Goal: Information Seeking & Learning: Learn about a topic

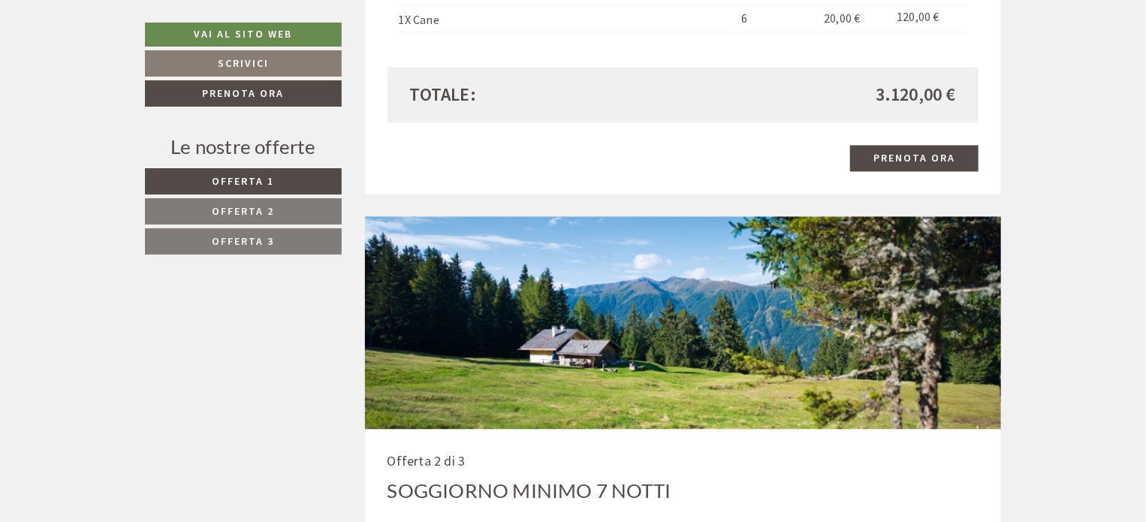
scroll to position [1126, 0]
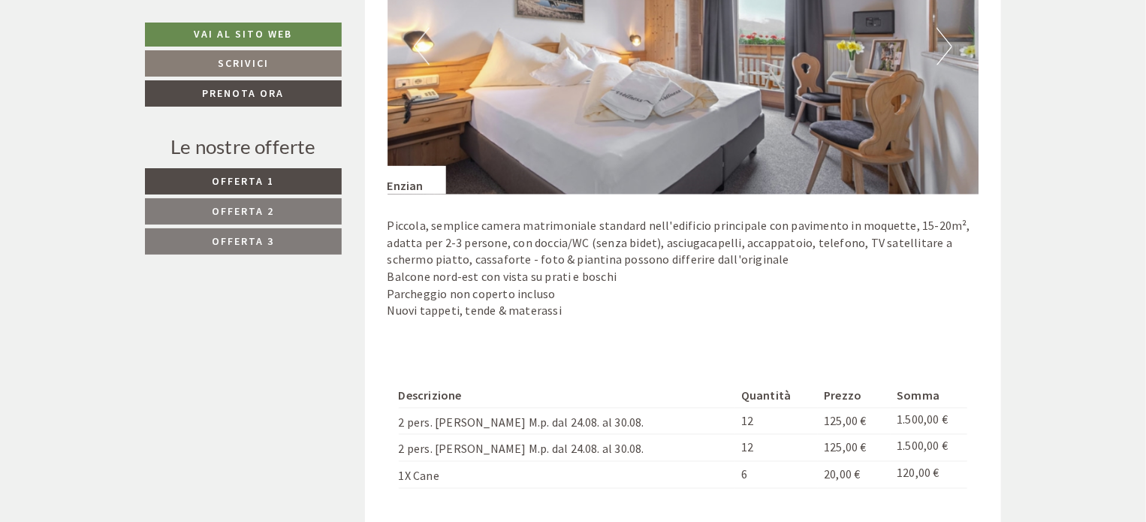
click at [219, 249] on link "Offerta 3" at bounding box center [243, 241] width 197 height 26
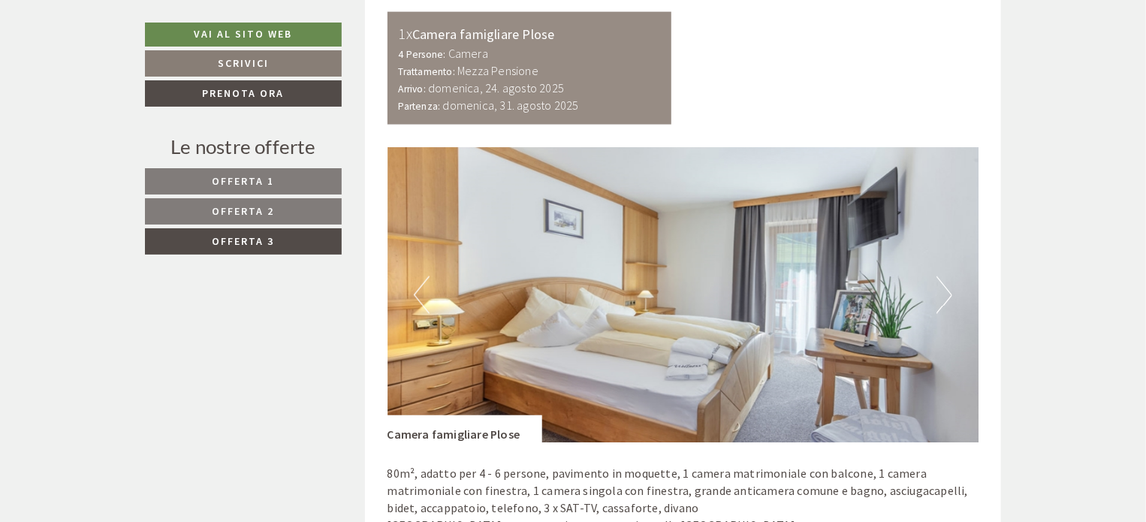
scroll to position [791, 0]
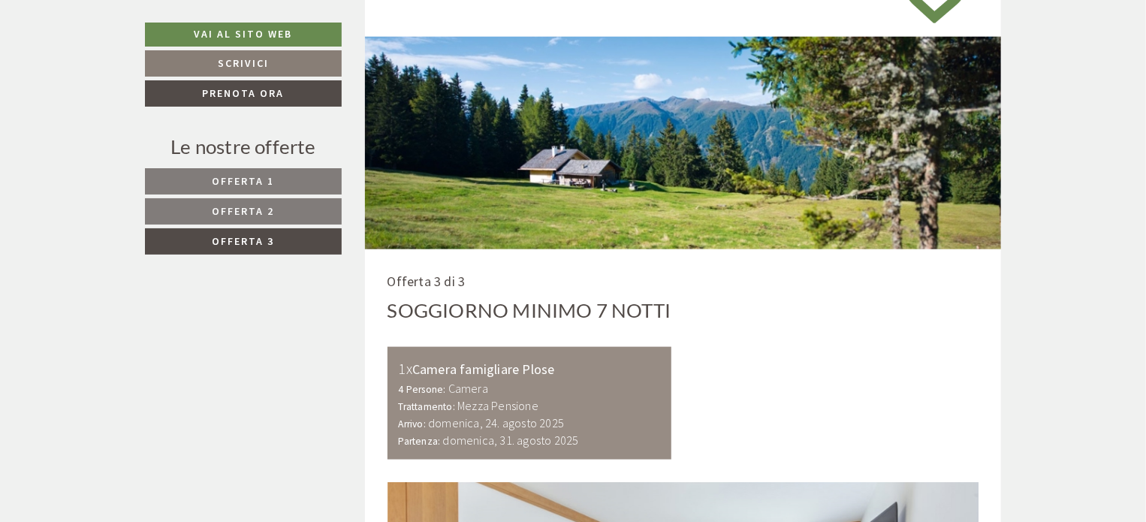
click at [272, 176] on span "Offerta 1" at bounding box center [244, 181] width 62 height 14
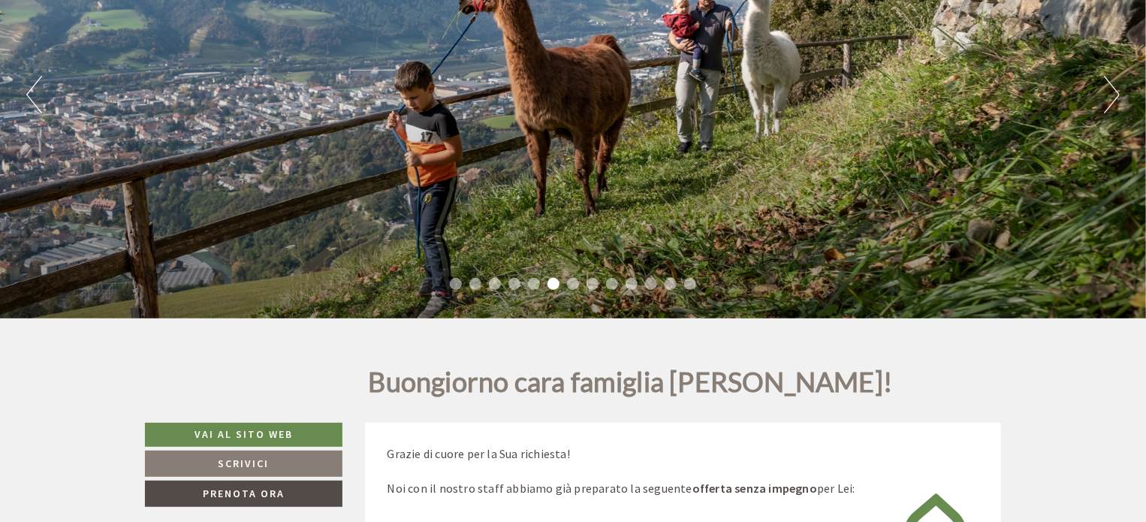
scroll to position [100, 0]
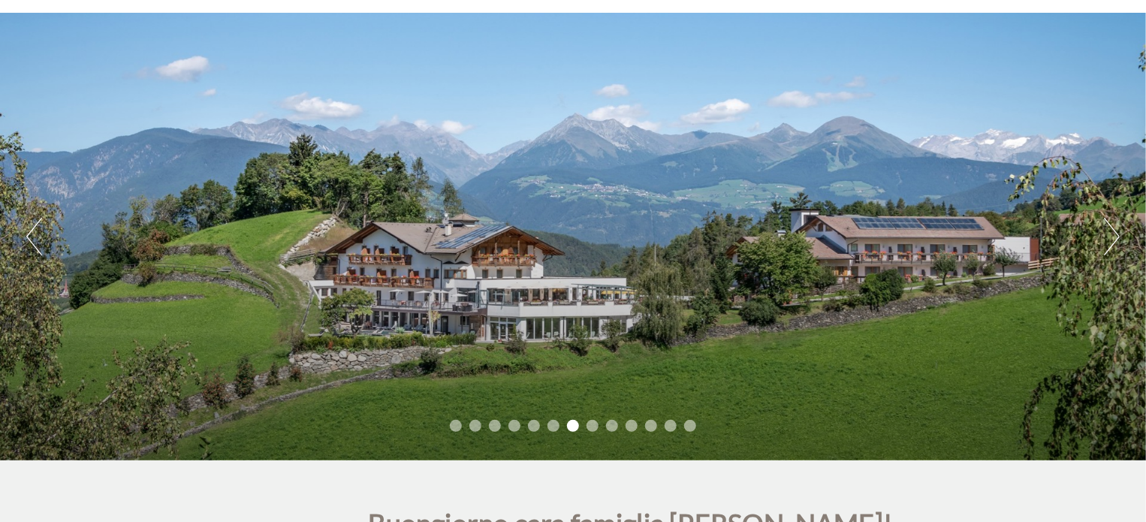
click at [950, 261] on div "Previous Next 1 2 3 4 5 6 7 8 9 10 11 12 13" at bounding box center [573, 237] width 1146 height 448
click at [589, 423] on li "8" at bounding box center [592, 426] width 12 height 12
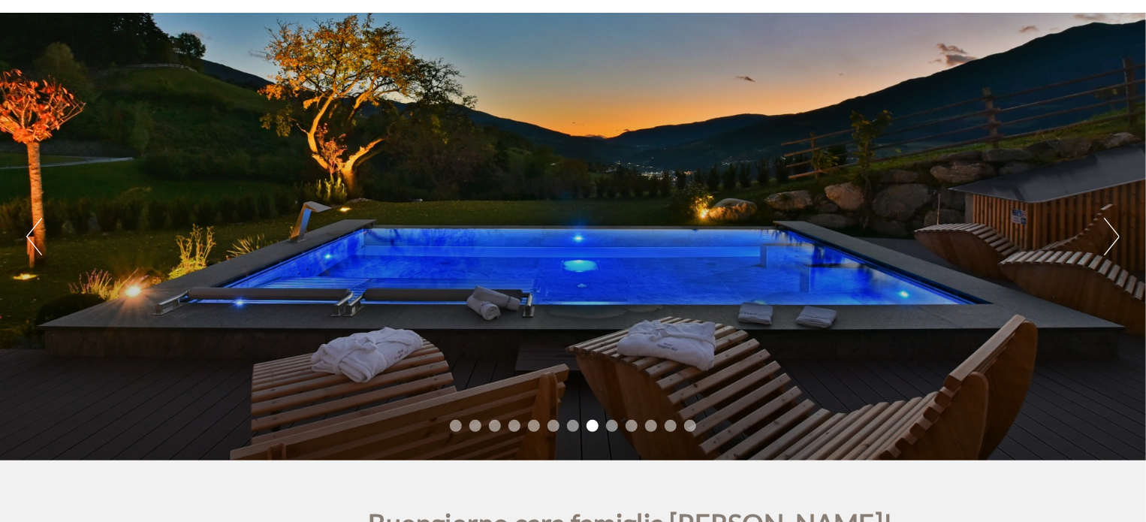
click at [616, 429] on li "9" at bounding box center [612, 426] width 12 height 12
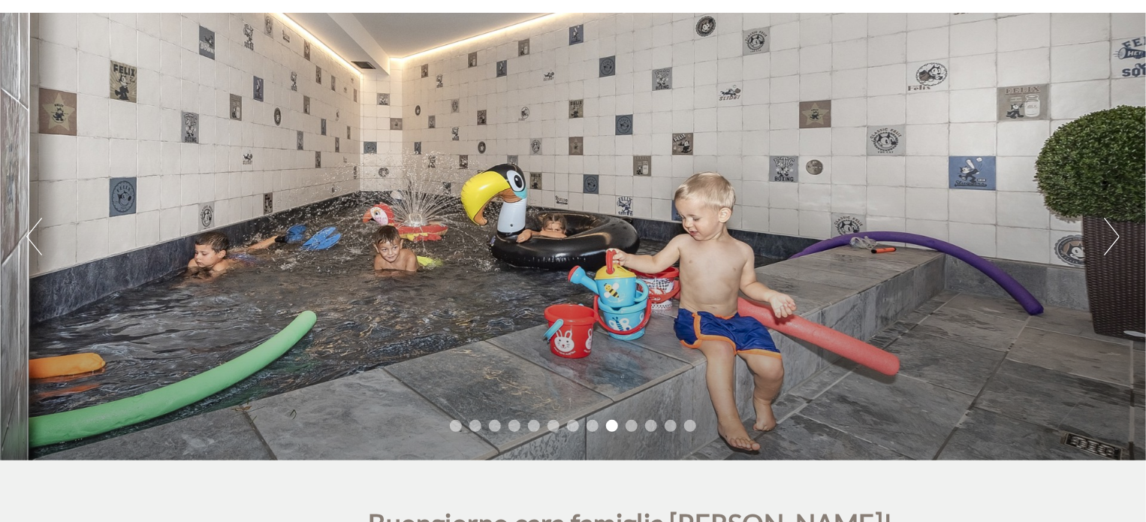
click at [634, 425] on li "10" at bounding box center [632, 426] width 12 height 12
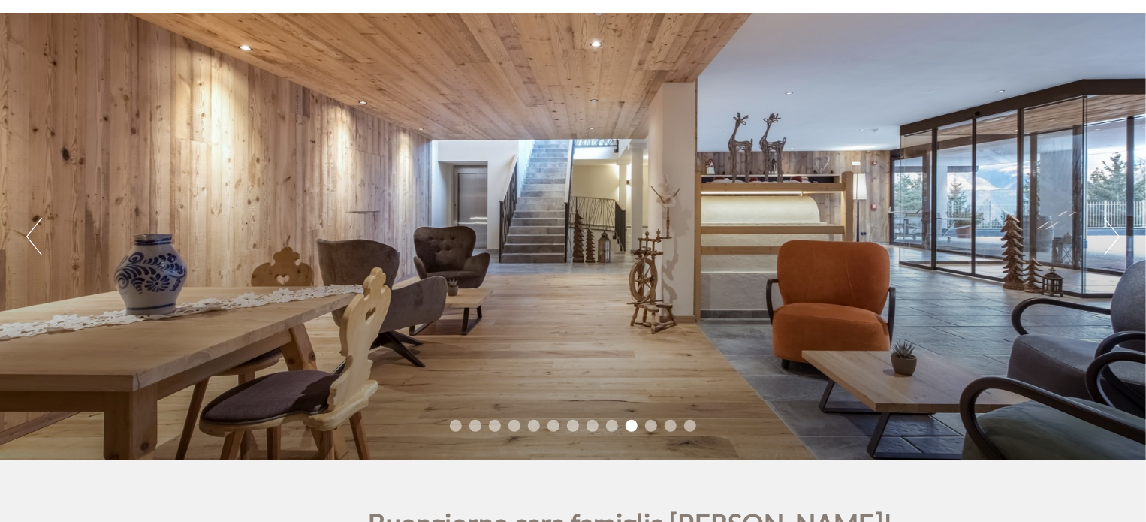
click at [645, 424] on li "11" at bounding box center [651, 426] width 12 height 12
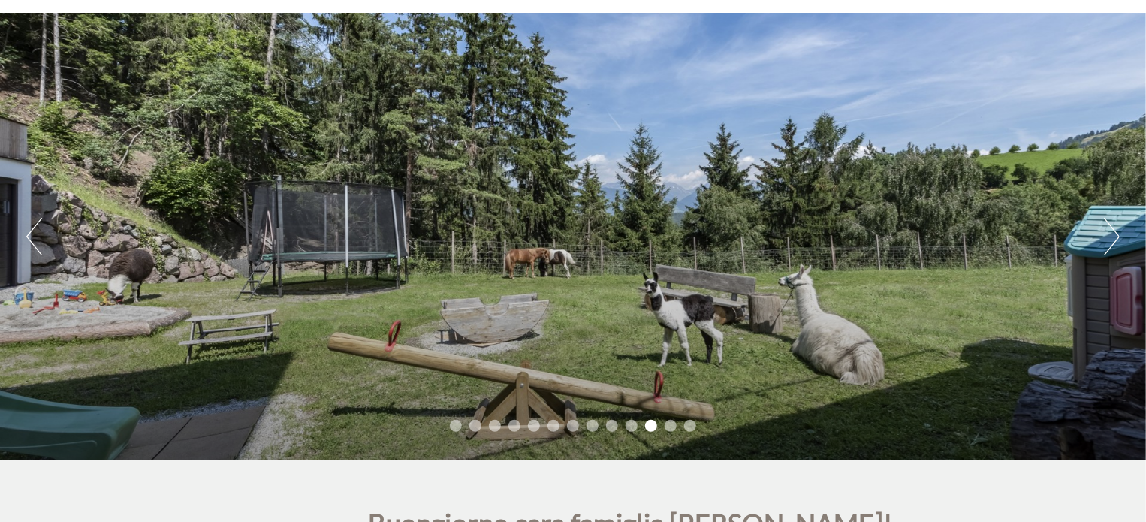
click at [670, 424] on li "12" at bounding box center [671, 426] width 12 height 12
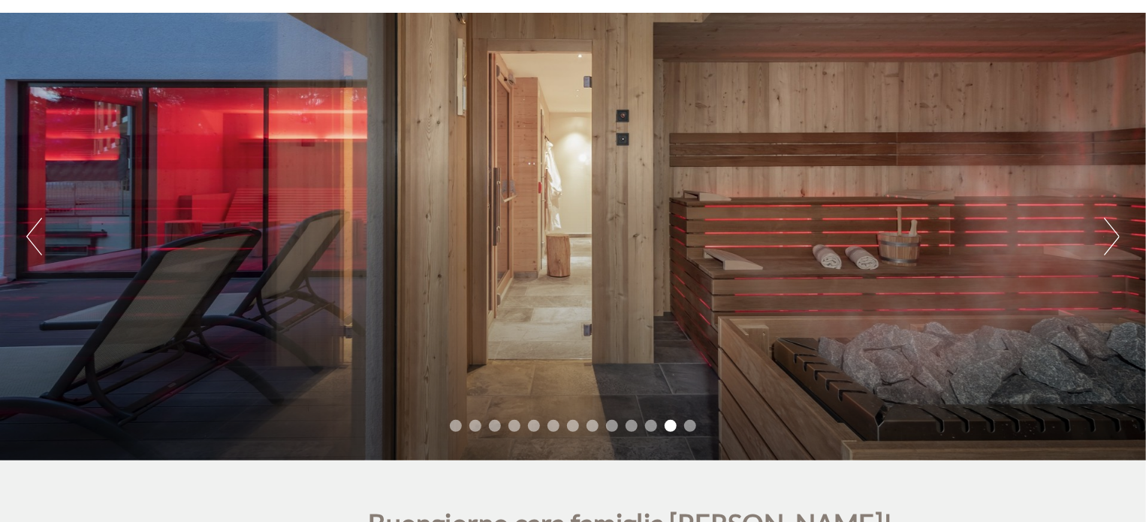
click at [687, 428] on li "13" at bounding box center [690, 426] width 12 height 12
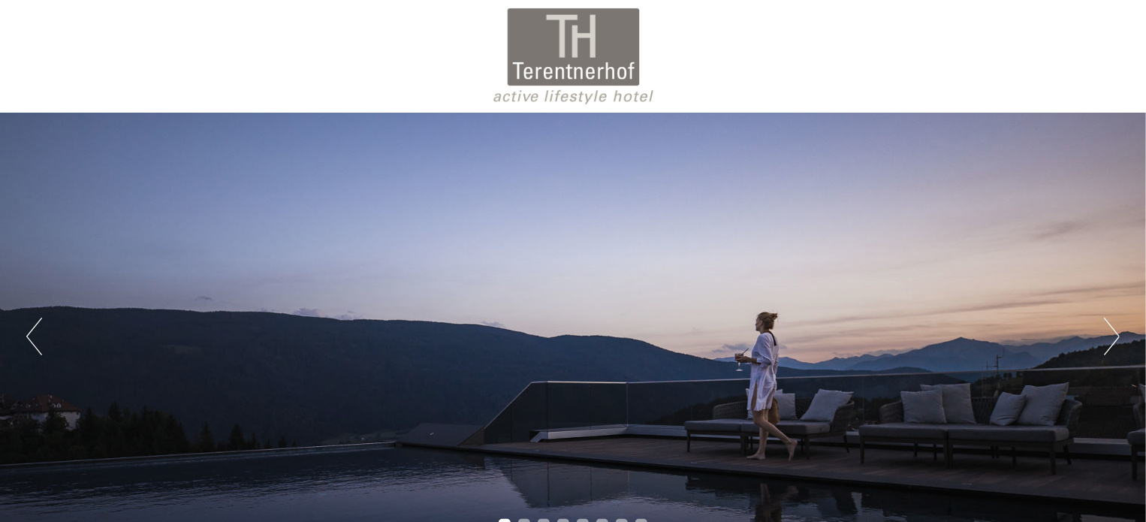
click at [1117, 342] on button "Next" at bounding box center [1112, 337] width 16 height 38
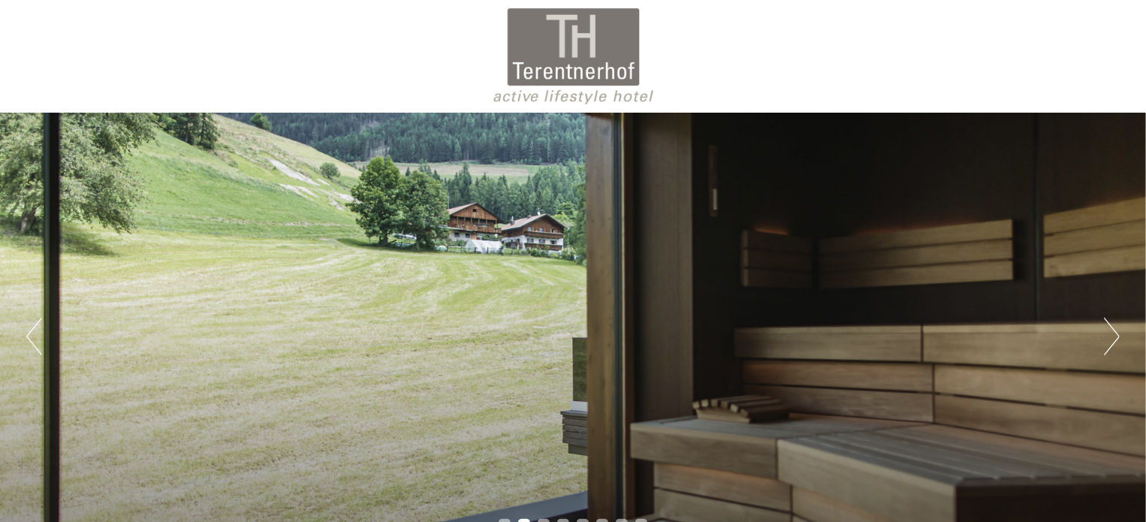
click at [1117, 342] on button "Next" at bounding box center [1112, 337] width 16 height 38
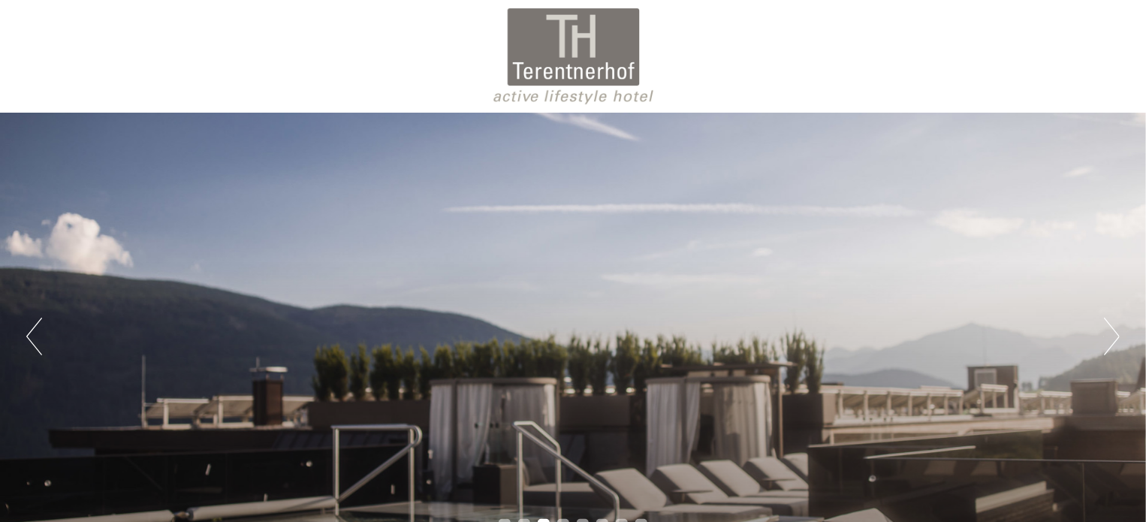
click at [1117, 342] on button "Next" at bounding box center [1112, 337] width 16 height 38
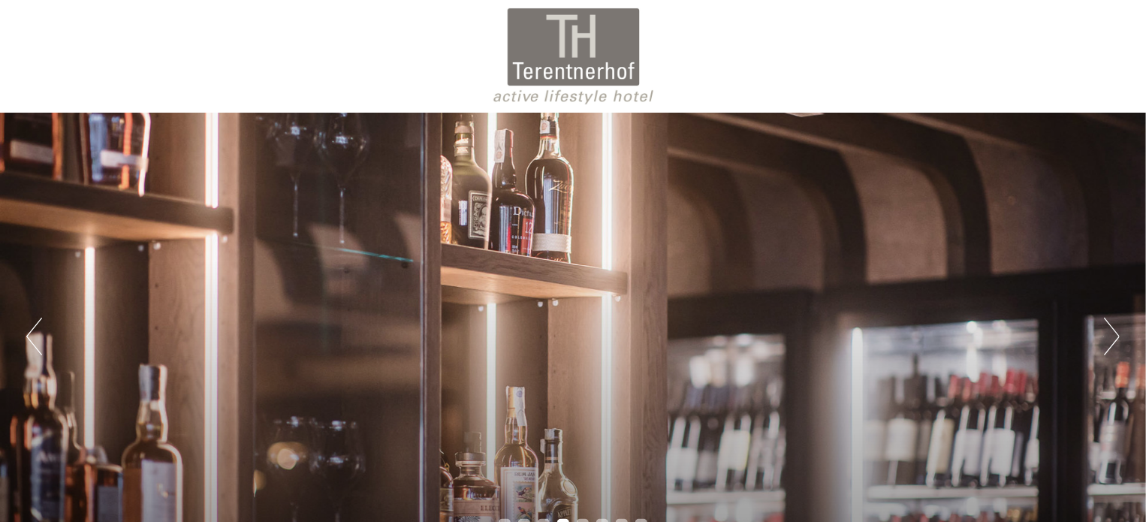
click at [1117, 342] on button "Next" at bounding box center [1112, 337] width 16 height 38
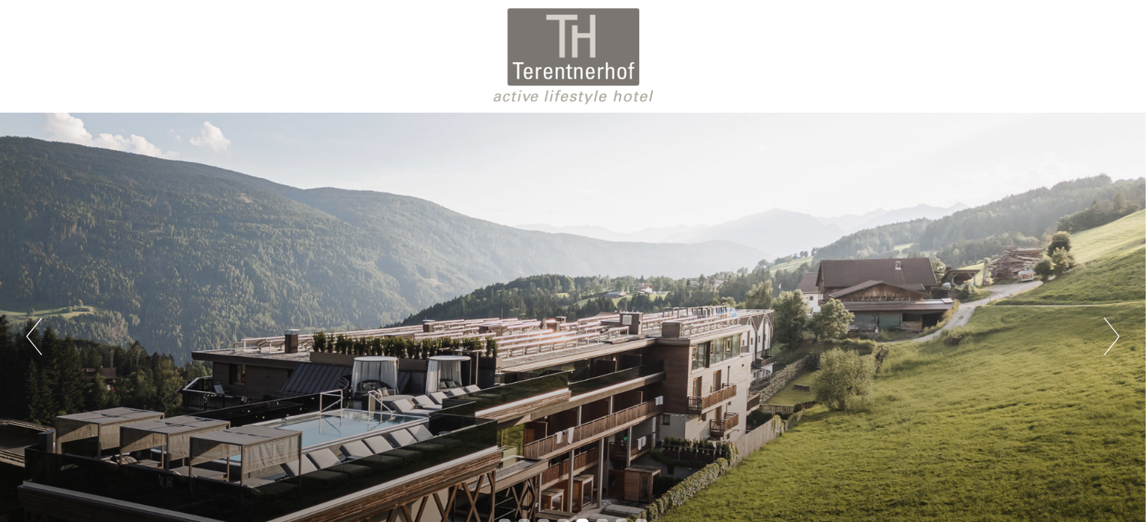
click at [1117, 342] on button "Next" at bounding box center [1112, 337] width 16 height 38
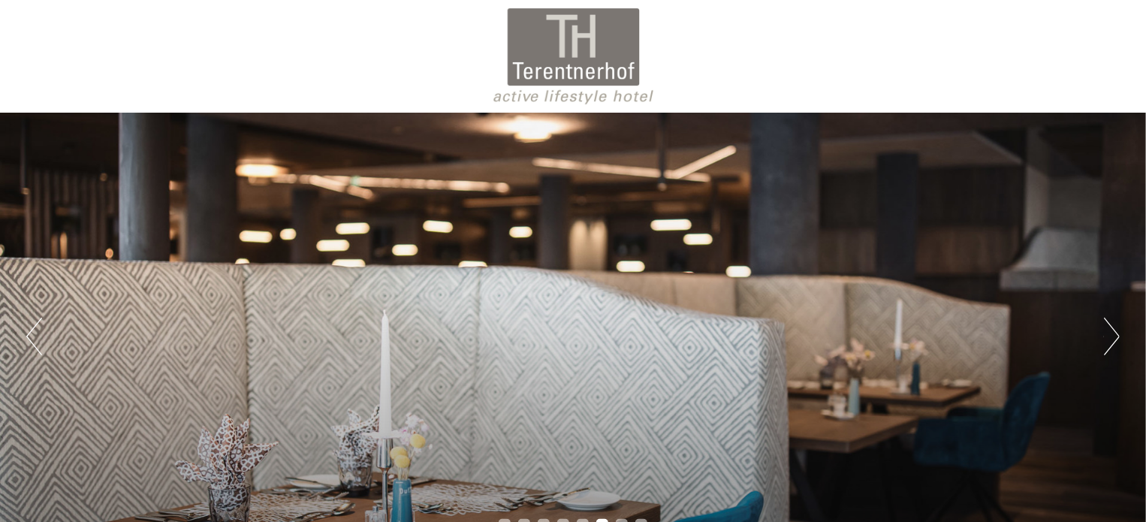
click at [1117, 342] on button "Next" at bounding box center [1112, 337] width 16 height 38
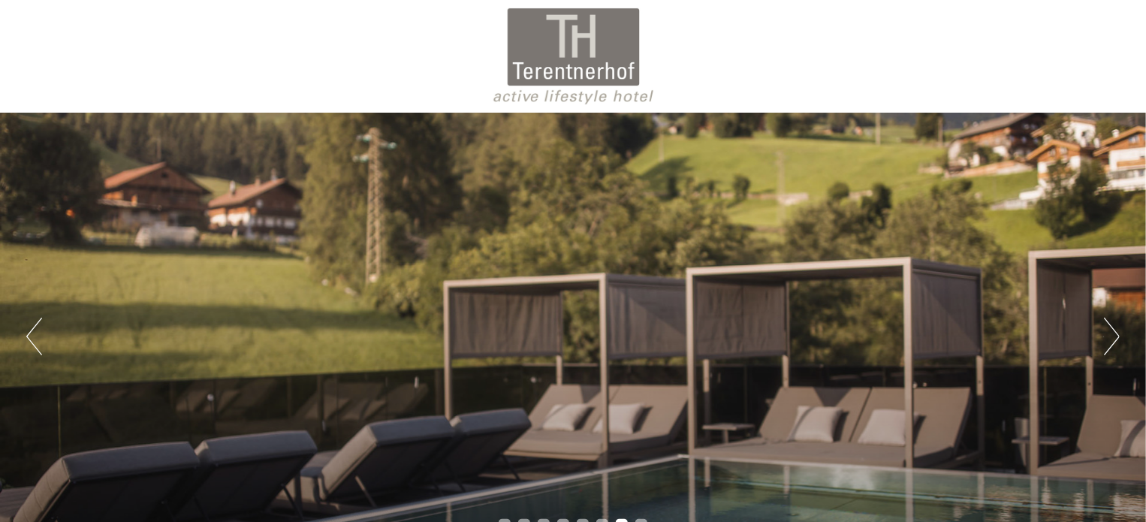
click at [1117, 342] on button "Next" at bounding box center [1112, 337] width 16 height 38
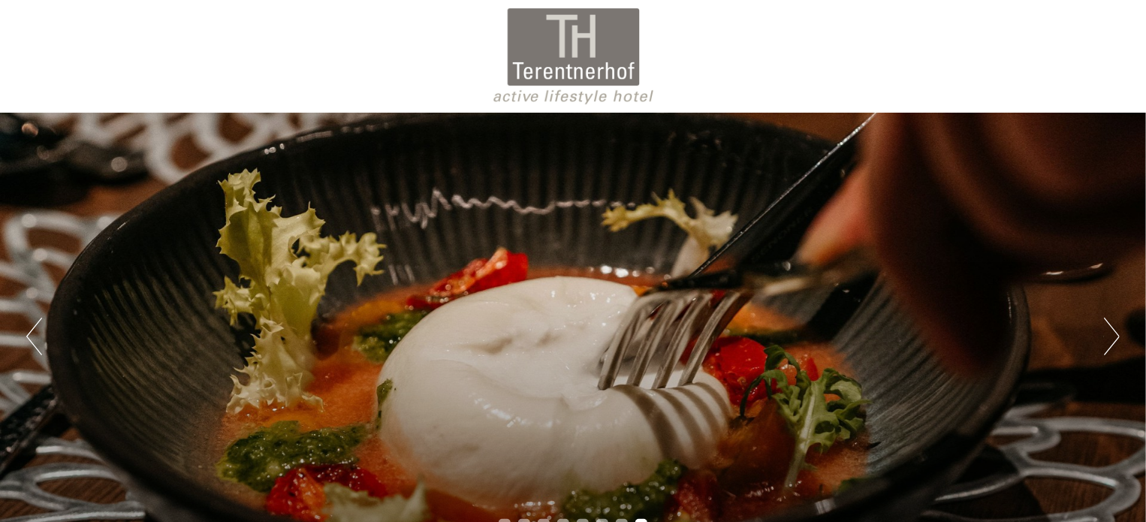
click at [1117, 342] on button "Next" at bounding box center [1112, 337] width 16 height 38
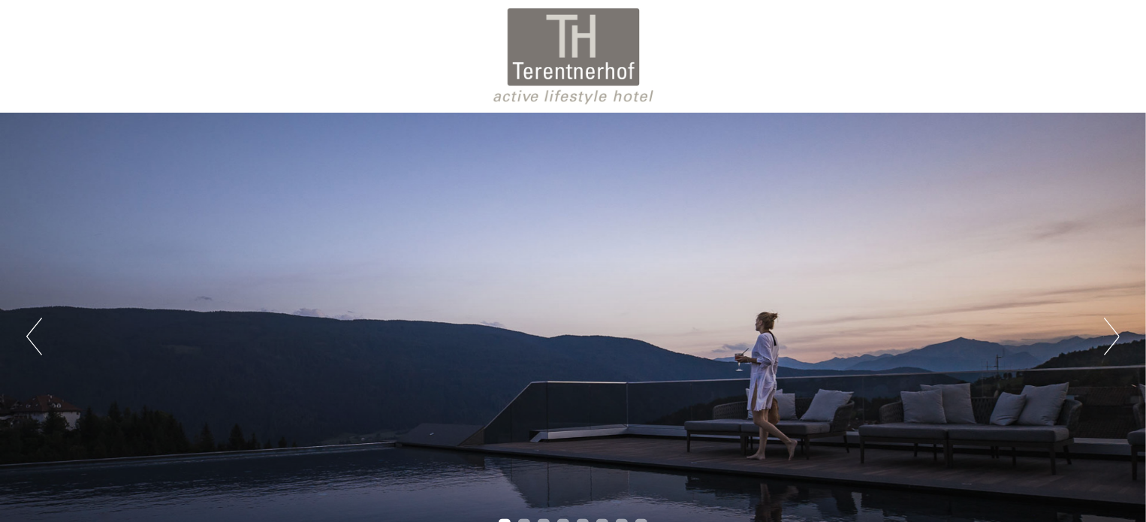
click at [1117, 342] on button "Next" at bounding box center [1112, 337] width 16 height 38
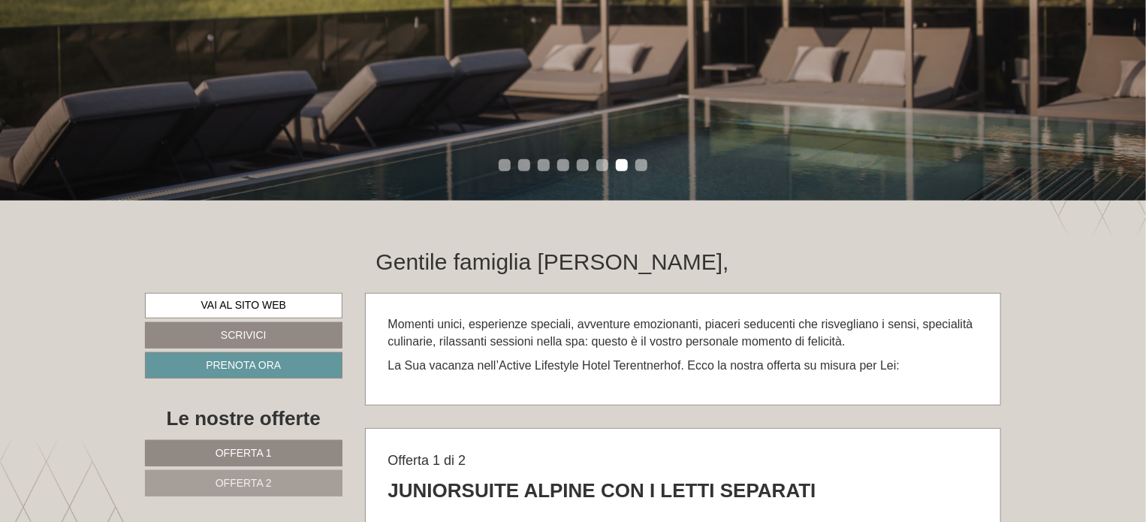
scroll to position [306, 0]
